Goal: Task Accomplishment & Management: Complete application form

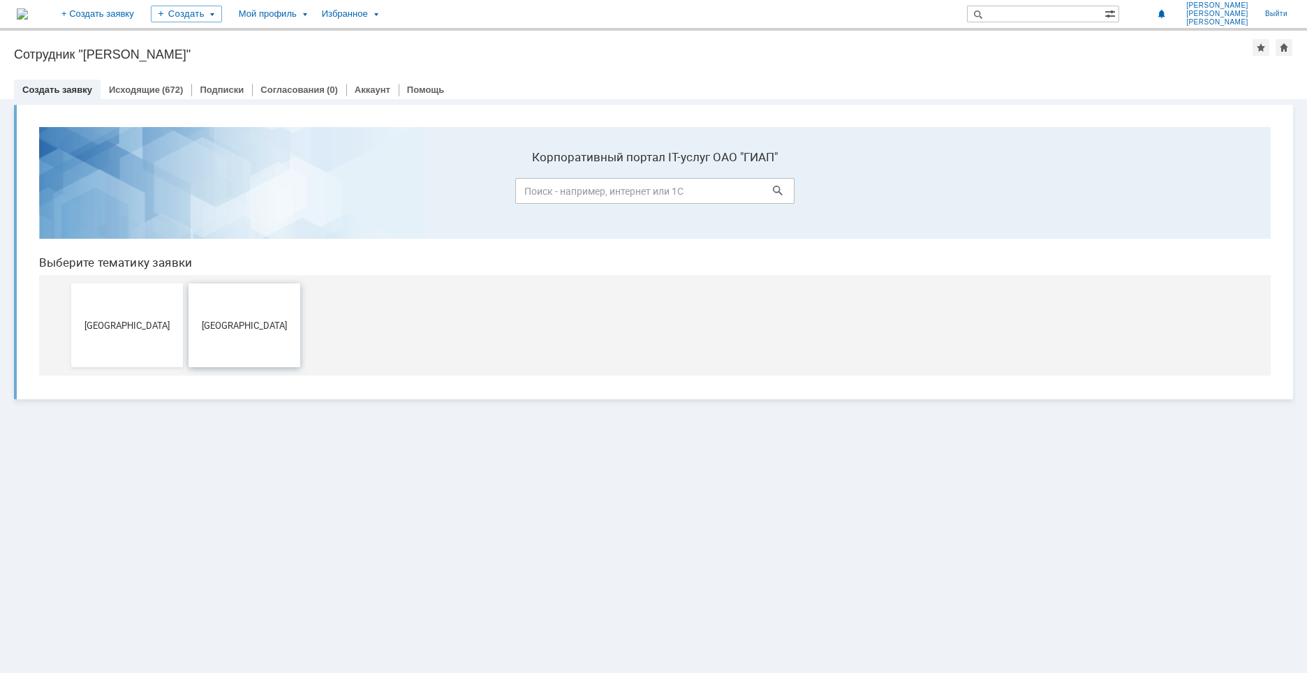
click at [242, 326] on span "[GEOGRAPHIC_DATA]" at bounding box center [244, 325] width 103 height 10
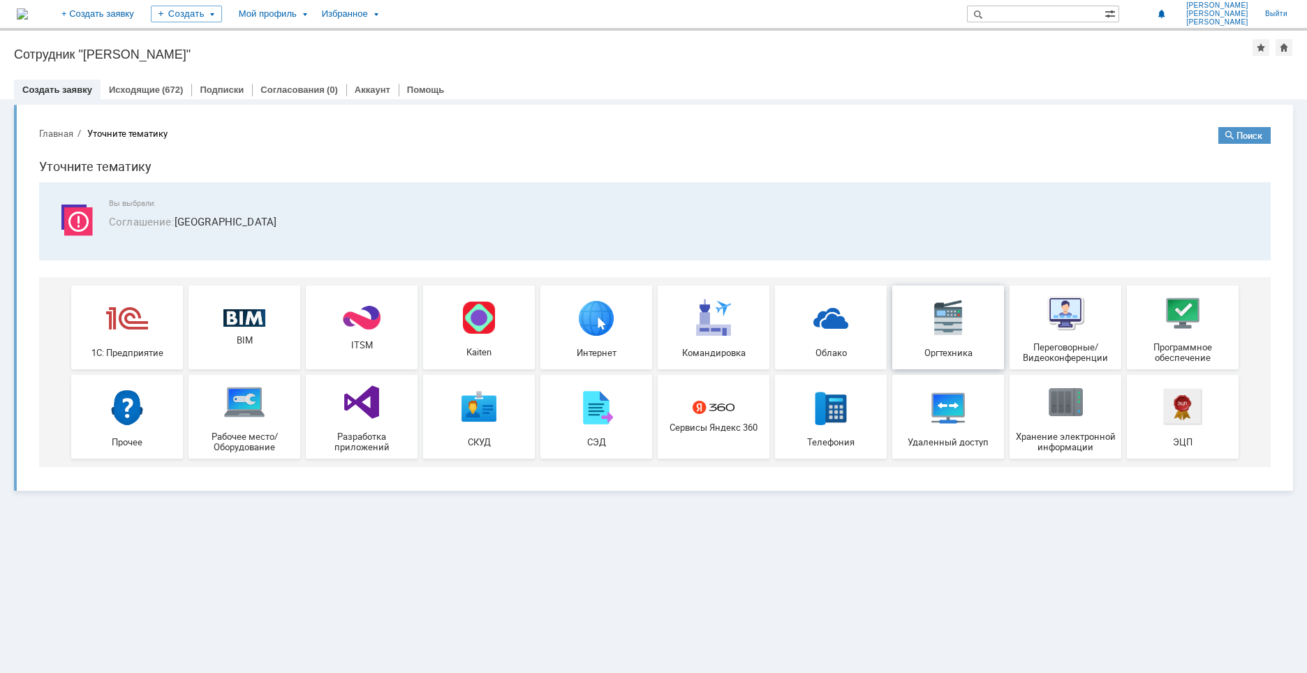
click at [949, 315] on img at bounding box center [948, 318] width 42 height 42
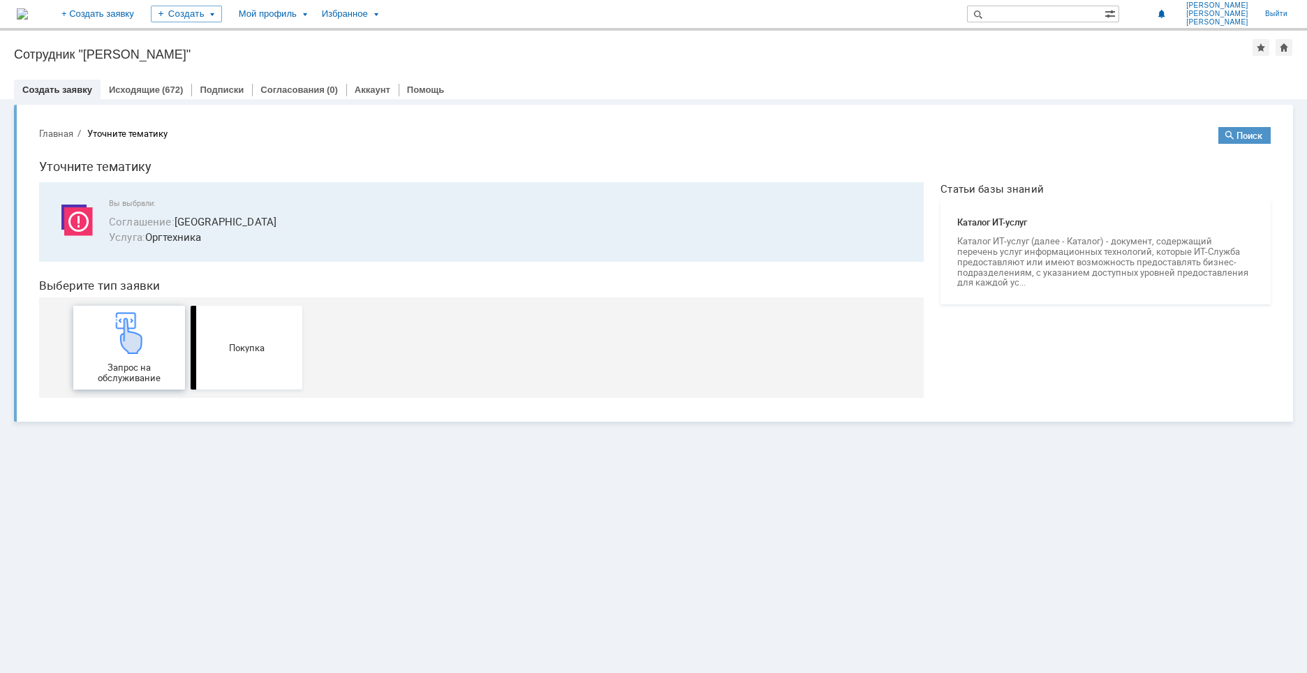
click at [119, 335] on img at bounding box center [129, 333] width 42 height 42
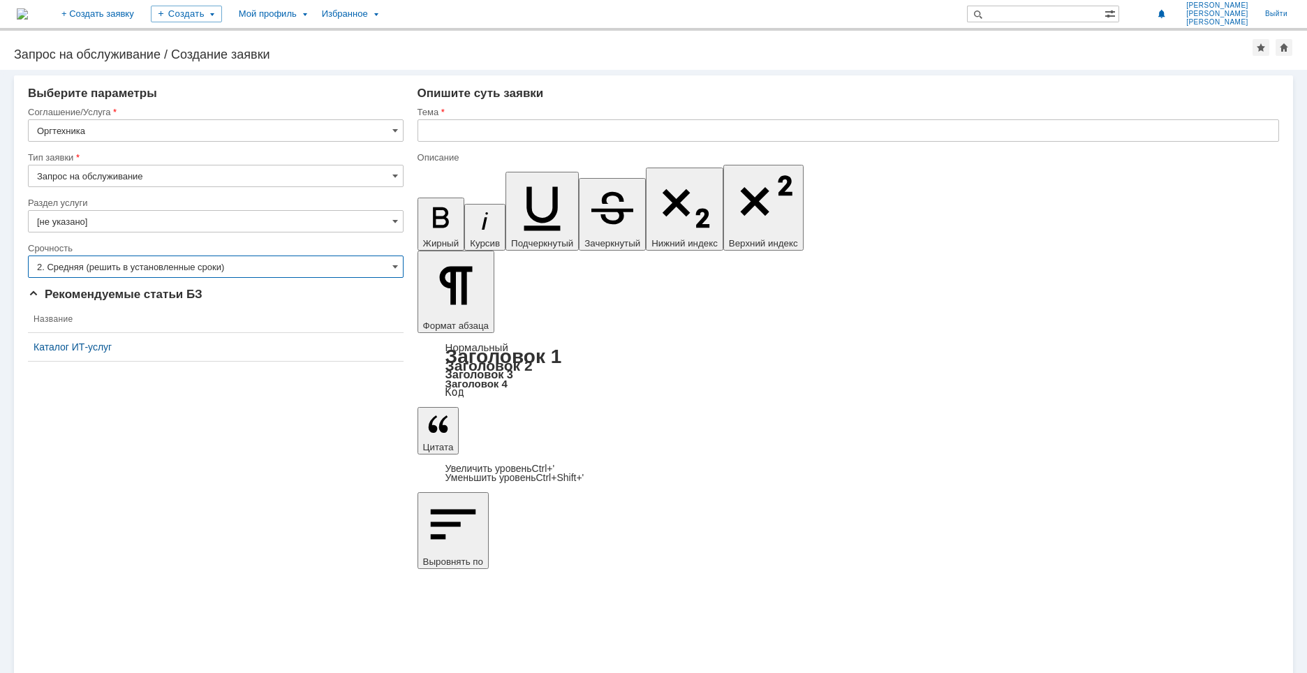
click at [202, 271] on input "2. Средняя (решить в установленные сроки)" at bounding box center [216, 266] width 376 height 22
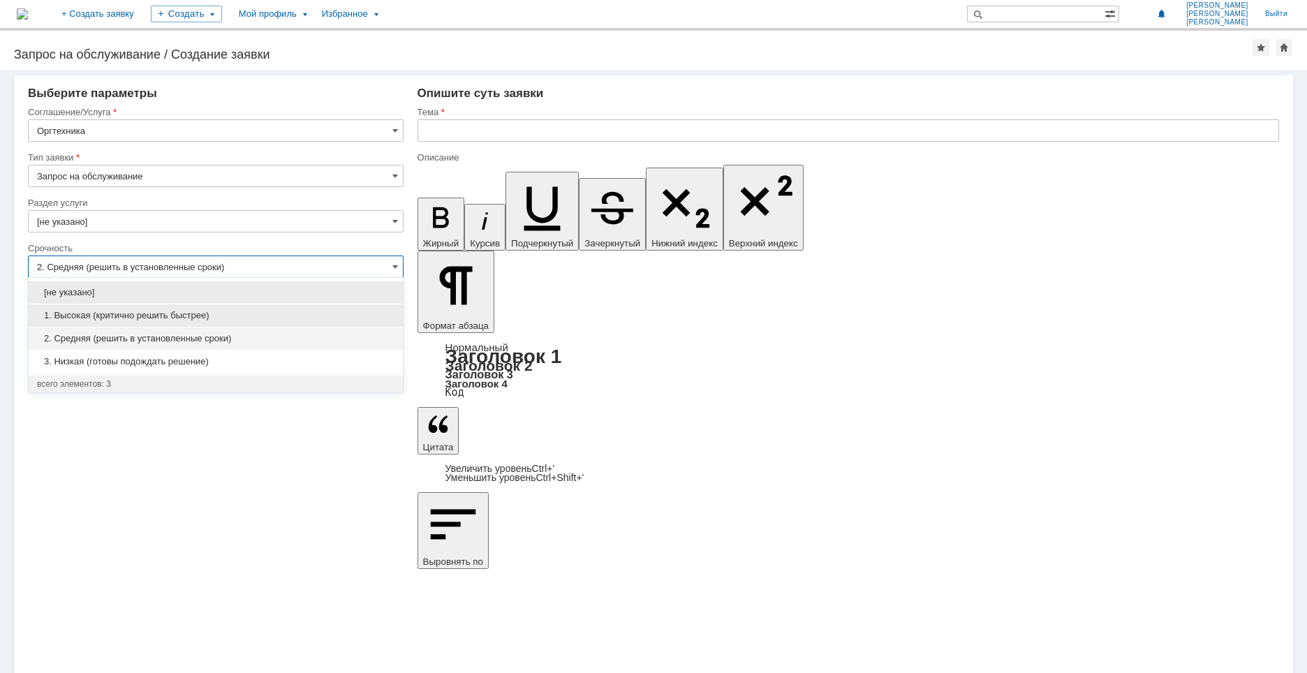
click at [195, 316] on span "1. Высокая (критично решить быстрее)" at bounding box center [215, 315] width 357 height 11
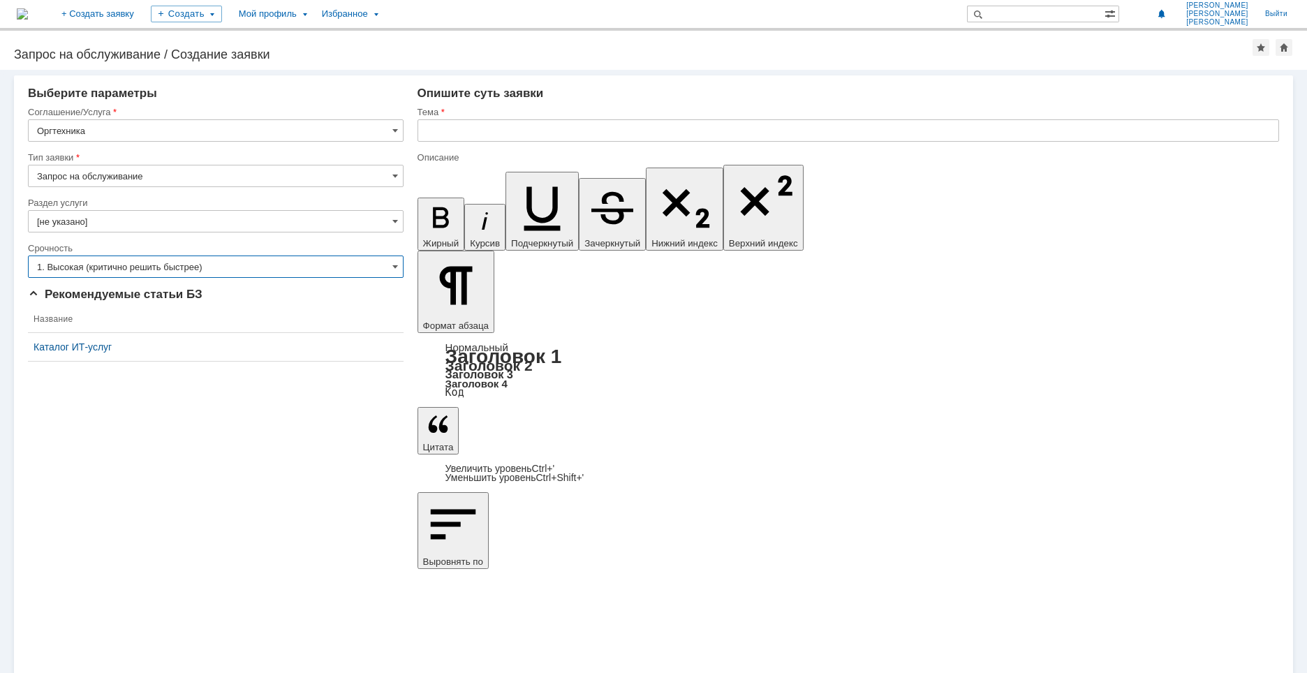
type input "1. Высокая (критично решить быстрее)"
click at [491, 131] on input "text" at bounding box center [847, 130] width 861 height 22
click at [436, 126] on input "text" at bounding box center [847, 130] width 861 height 22
drag, startPoint x: 669, startPoint y: 126, endPoint x: 414, endPoint y: 138, distance: 255.0
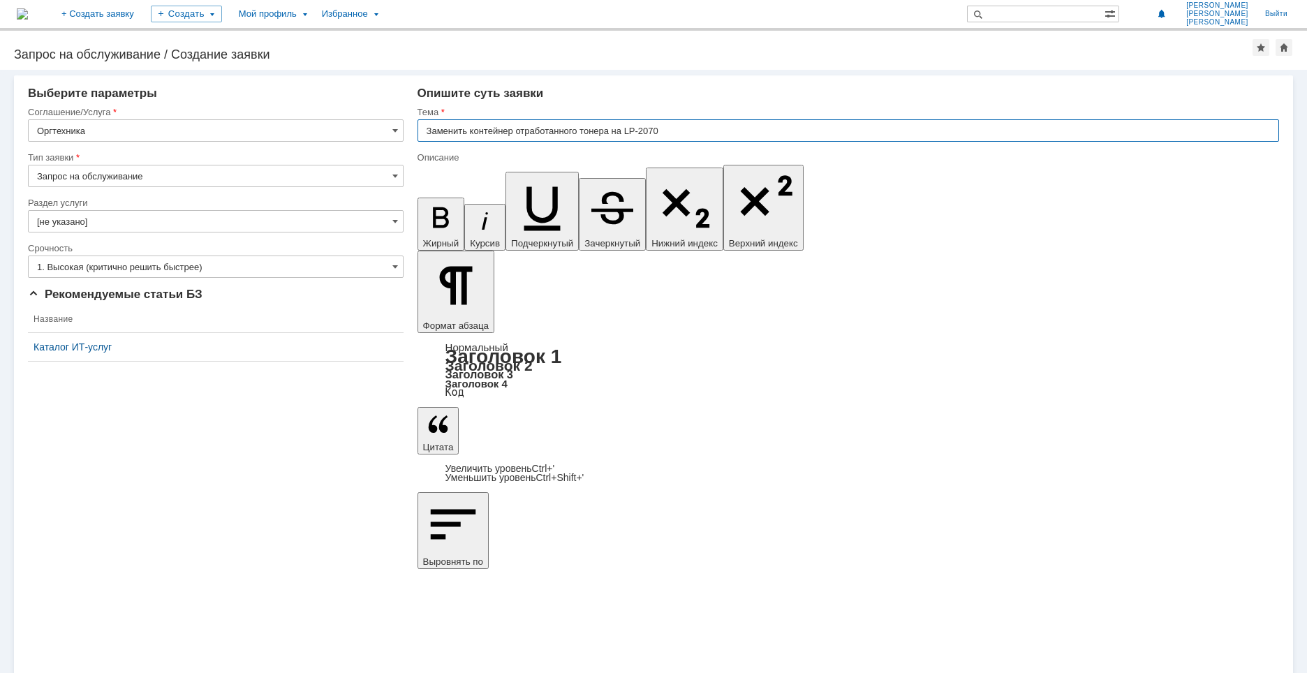
type input "Заменить контейнер отработанного тонера на LP-2070"
